Goal: Information Seeking & Learning: Find contact information

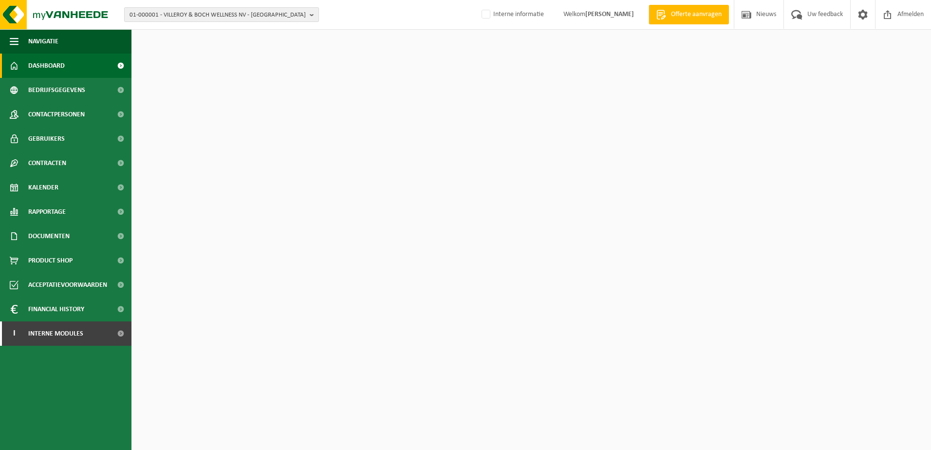
click at [191, 18] on span "01-000001 - VILLEROY & BOCH WELLNESS NV - [GEOGRAPHIC_DATA]" at bounding box center [217, 15] width 176 height 15
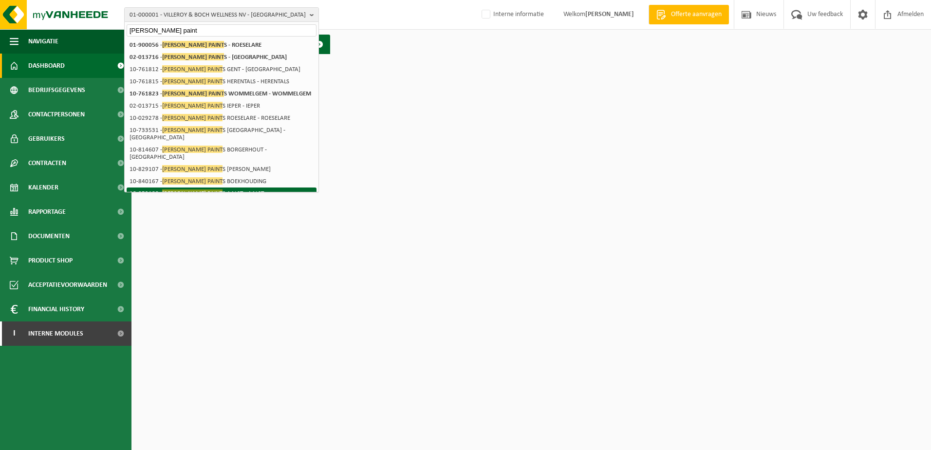
type input "[PERSON_NAME] paint"
click at [269, 187] on li "10-853100 - [PERSON_NAME] PAINT S AALST - [GEOGRAPHIC_DATA]" at bounding box center [222, 193] width 190 height 12
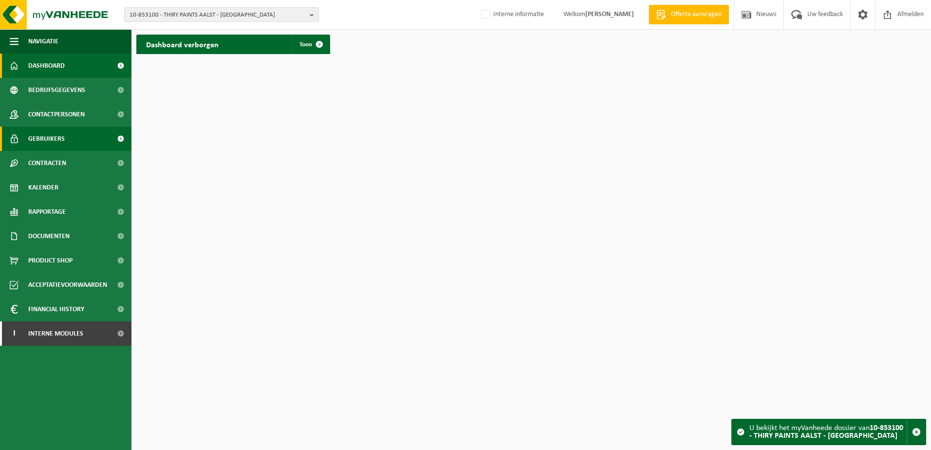
click at [53, 133] on span "Gebruikers" at bounding box center [46, 139] width 37 height 24
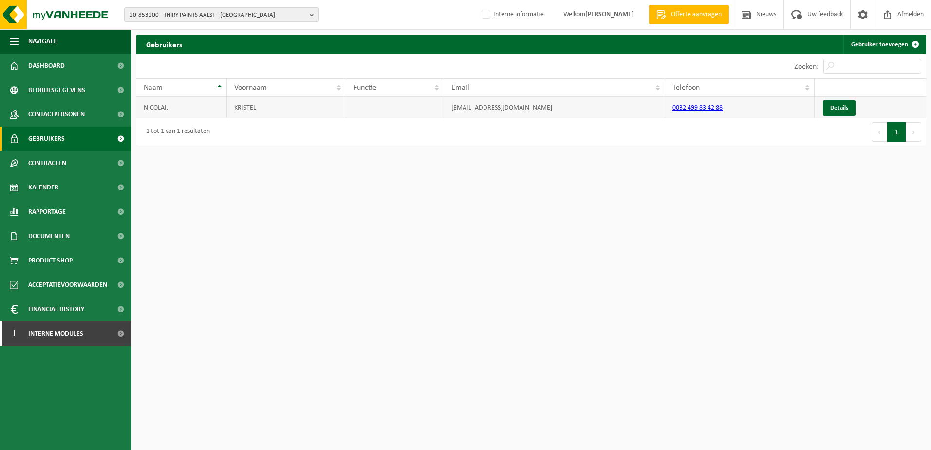
drag, startPoint x: 544, startPoint y: 108, endPoint x: 451, endPoint y: 111, distance: 92.5
click at [451, 111] on td "kristel.nicolaij@thirypaints.be" at bounding box center [554, 107] width 221 height 21
copy td "kristel.nicolaij@thirypaints.be"
click at [77, 112] on span "Contactpersonen" at bounding box center [56, 114] width 56 height 24
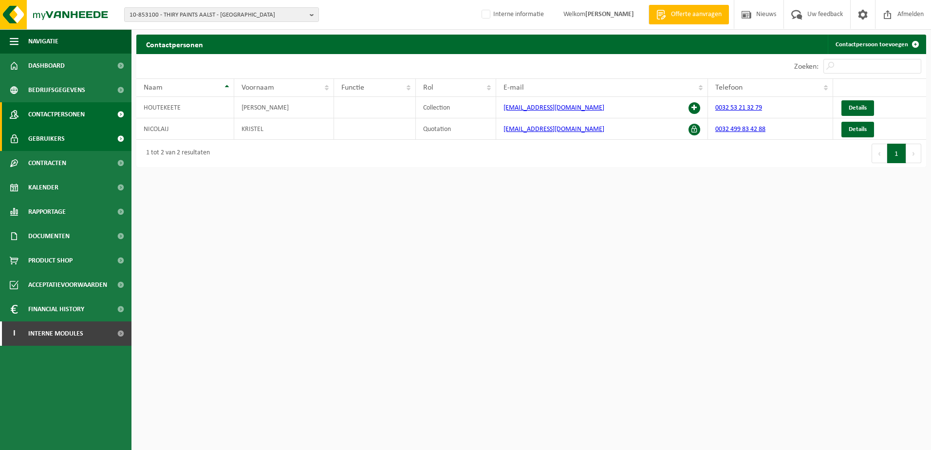
click at [73, 137] on link "Gebruikers" at bounding box center [65, 139] width 131 height 24
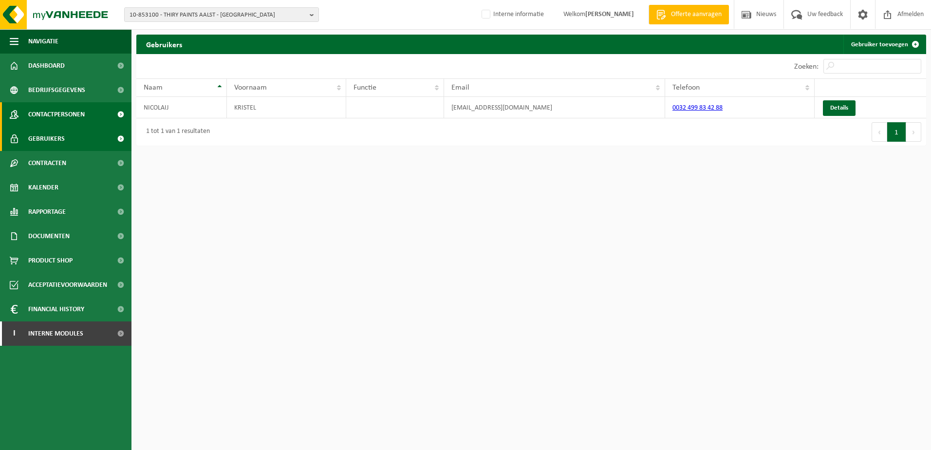
click at [93, 115] on link "Contactpersonen" at bounding box center [65, 114] width 131 height 24
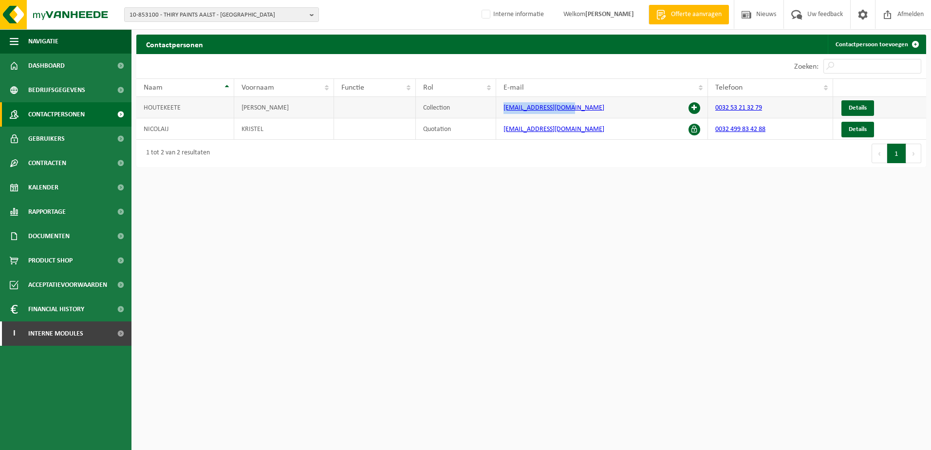
drag, startPoint x: 570, startPoint y: 107, endPoint x: 505, endPoint y: 104, distance: 64.8
click at [505, 104] on td "[EMAIL_ADDRESS][DOMAIN_NAME]" at bounding box center [602, 107] width 212 height 21
copy link "[EMAIL_ADDRESS][DOMAIN_NAME]"
click at [161, 18] on span "10-853100 - THIRY PAINTS AALST - [GEOGRAPHIC_DATA]" at bounding box center [217, 15] width 176 height 15
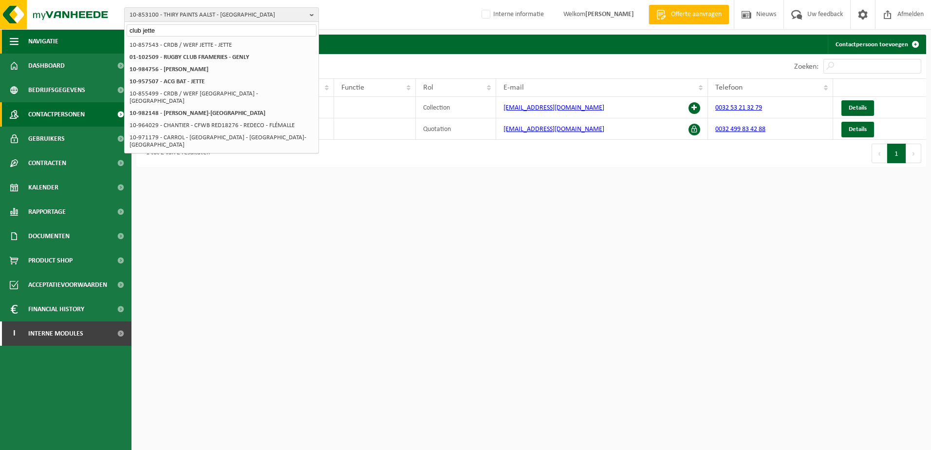
drag, startPoint x: 163, startPoint y: 33, endPoint x: 53, endPoint y: 37, distance: 109.6
click at [53, 37] on div "10-853100 - THIRY PAINTS AALST - AALST club jette 10-888989 - GROEP THIRY PAINT…" at bounding box center [465, 86] width 931 height 172
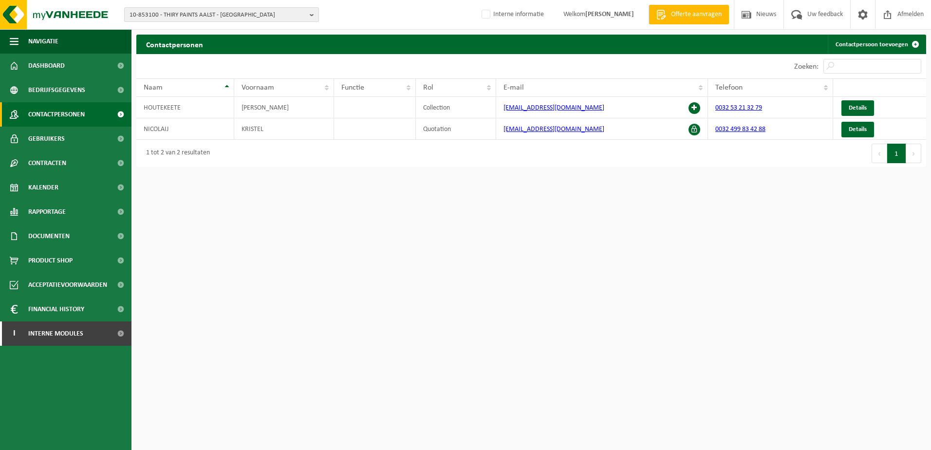
click at [170, 13] on span "10-853100 - THIRY PAINTS AALST - [GEOGRAPHIC_DATA]" at bounding box center [217, 15] width 176 height 15
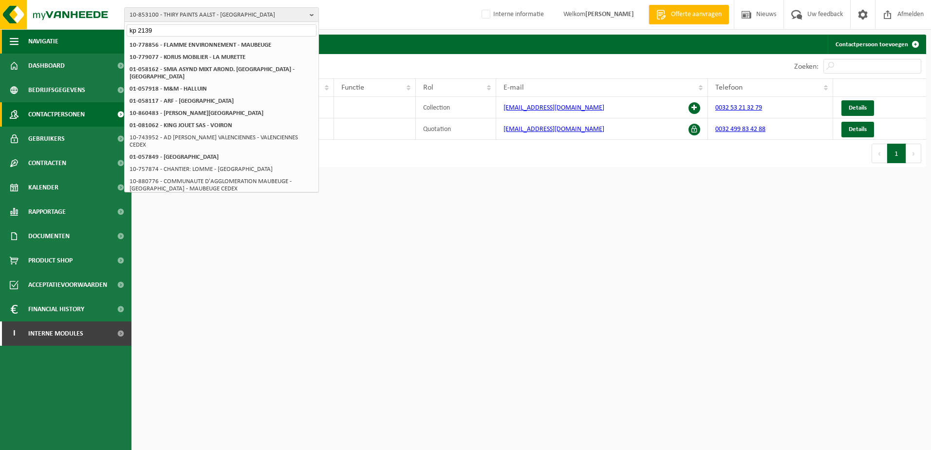
drag, startPoint x: 167, startPoint y: 31, endPoint x: 87, endPoint y: 31, distance: 80.3
click at [90, 31] on div "10-853100 - THIRY PAINTS AALST - AALST kp 2139 10-888989 - GROEP THIRY PAINTS -…" at bounding box center [465, 86] width 931 height 172
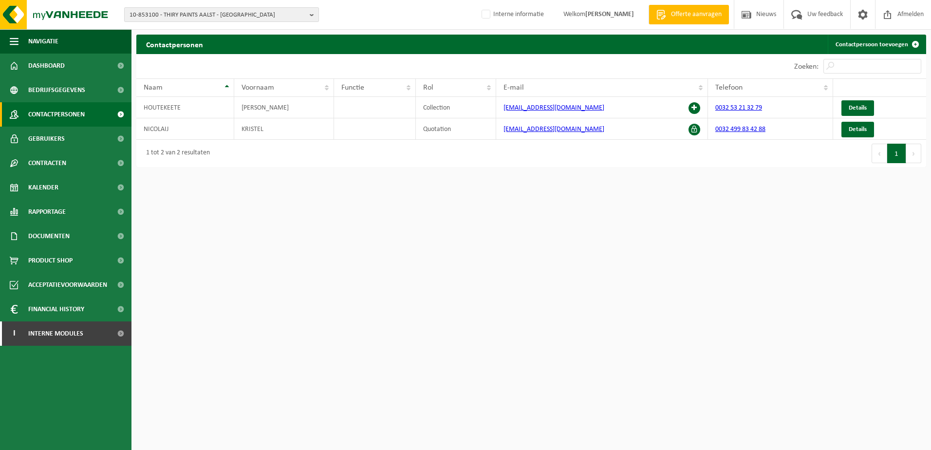
click at [182, 18] on span "10-853100 - THIRY PAINTS AALST - [GEOGRAPHIC_DATA]" at bounding box center [217, 15] width 176 height 15
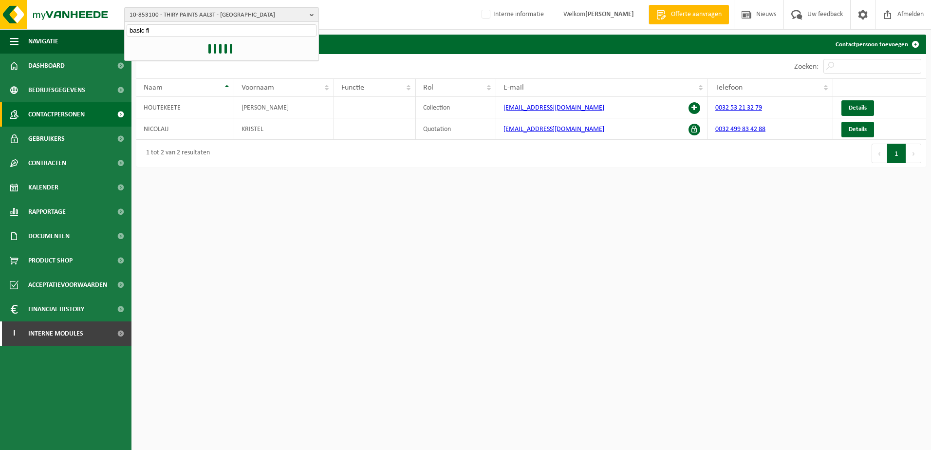
type input "basic fit"
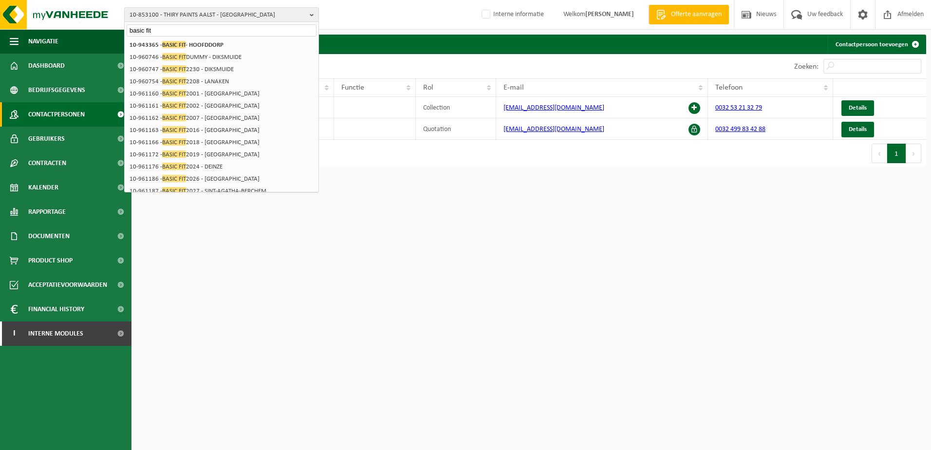
click at [158, 29] on input "basic fit" at bounding box center [222, 30] width 190 height 12
drag, startPoint x: 158, startPoint y: 29, endPoint x: 98, endPoint y: 32, distance: 60.0
click at [98, 32] on div "10-853100 - THIRY PAINTS AALST - AALST basic fit 10-888989 - GROEP THIRY PAINTS…" at bounding box center [465, 86] width 931 height 172
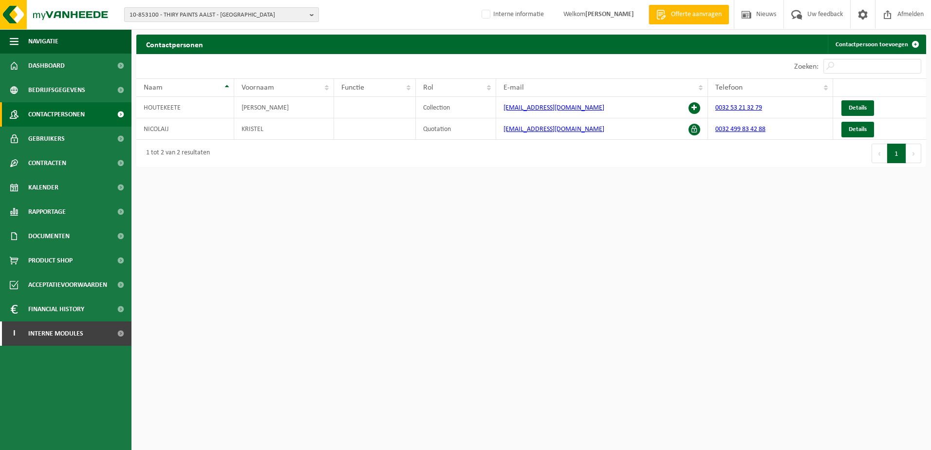
click at [196, 13] on span "10-853100 - THIRY PAINTS AALST - [GEOGRAPHIC_DATA]" at bounding box center [217, 15] width 176 height 15
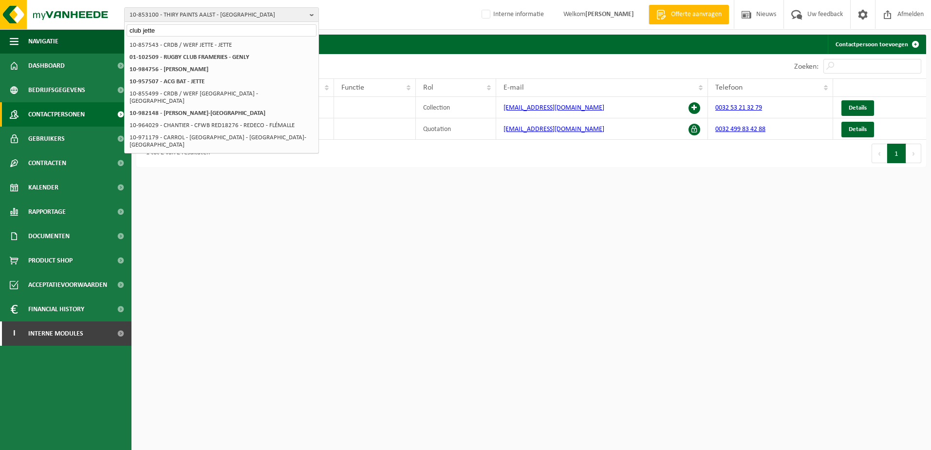
click at [181, 24] on div "club jette" at bounding box center [222, 29] width 194 height 15
click at [175, 29] on input "club jette" at bounding box center [222, 30] width 190 height 12
type input "c"
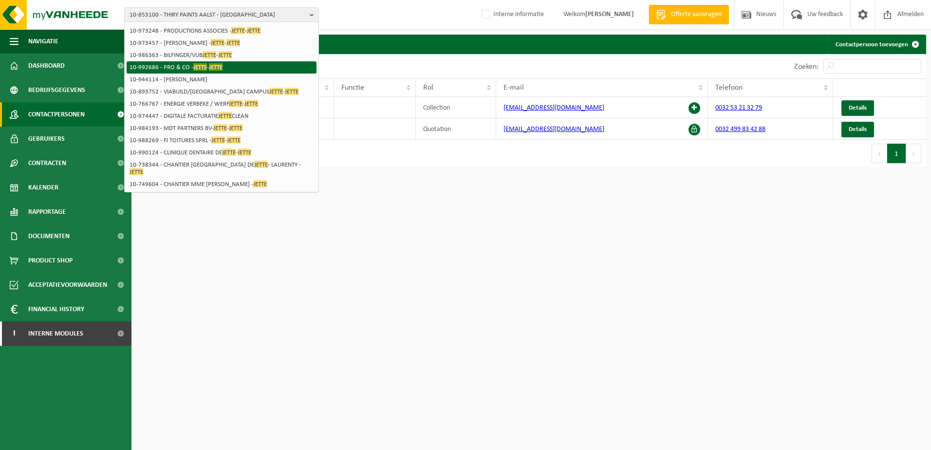
scroll to position [161, 0]
type input "jette"
click at [332, 286] on html "10-853100 - THIRY PAINTS AALST - AALST jette 10-888989 - GROEP THIRY PAINTS - […" at bounding box center [465, 225] width 931 height 450
click at [393, 24] on div "10-853100 - THIRY PAINTS AALST - AALST jette 10-888989 - GROEP THIRY PAINTS - […" at bounding box center [465, 15] width 931 height 30
